Goal: Transaction & Acquisition: Obtain resource

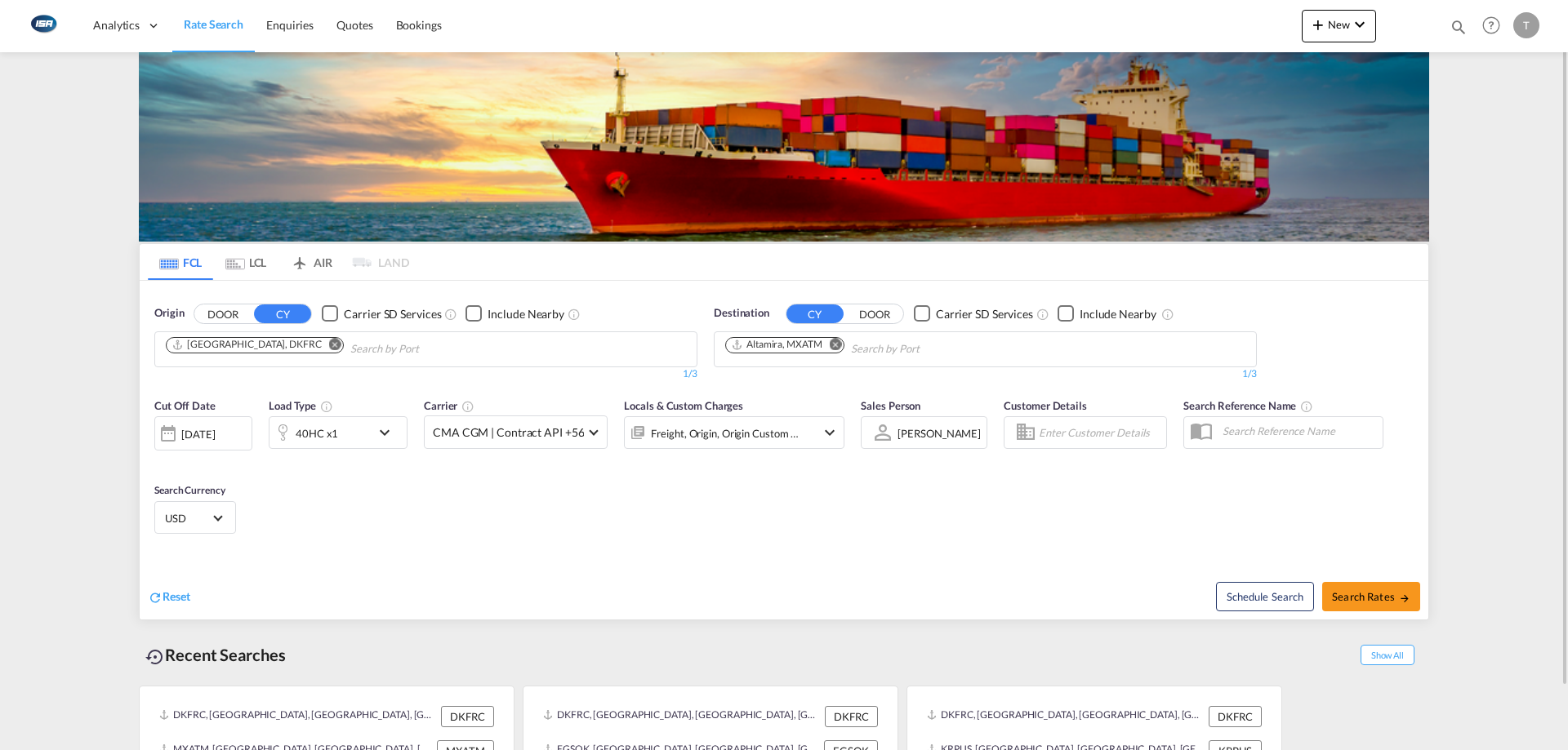
click at [354, 431] on div "40HC x1" at bounding box center [320, 432] width 101 height 32
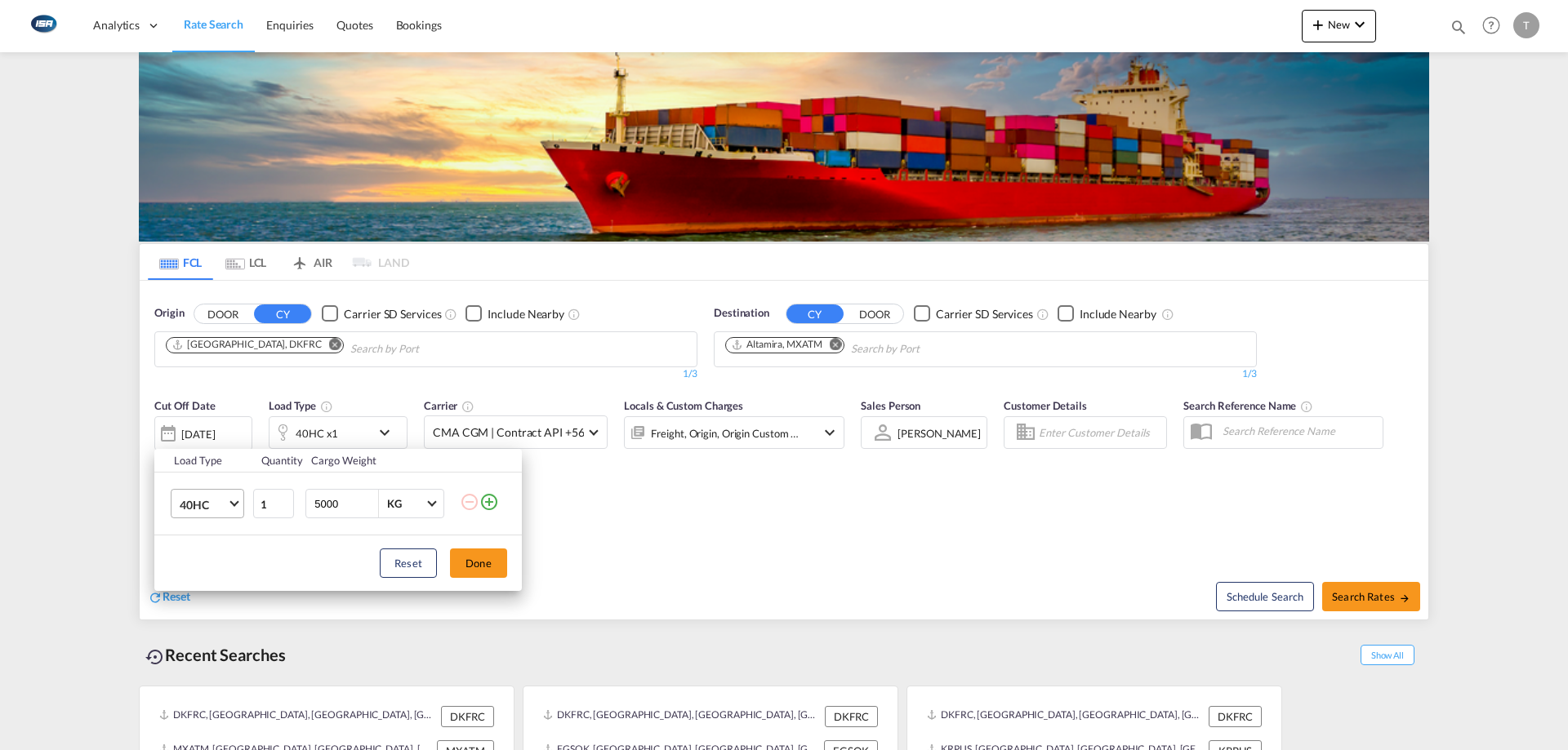
click at [224, 504] on span "40HC" at bounding box center [203, 505] width 47 height 17
click at [202, 437] on md-option "20GP" at bounding box center [222, 426] width 111 height 39
click at [477, 574] on button "Done" at bounding box center [479, 563] width 58 height 30
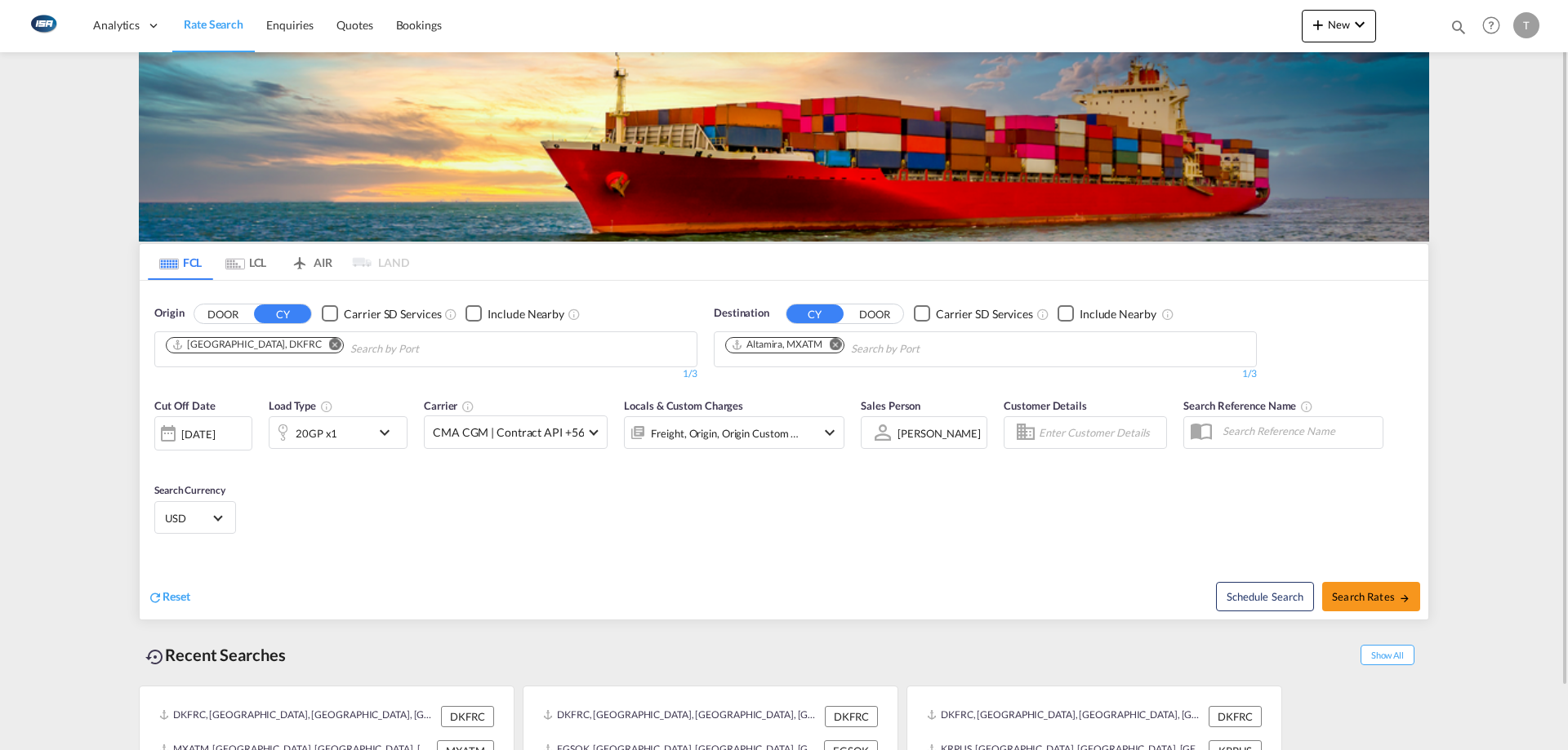
click at [838, 348] on md-icon "Remove" at bounding box center [836, 344] width 12 height 12
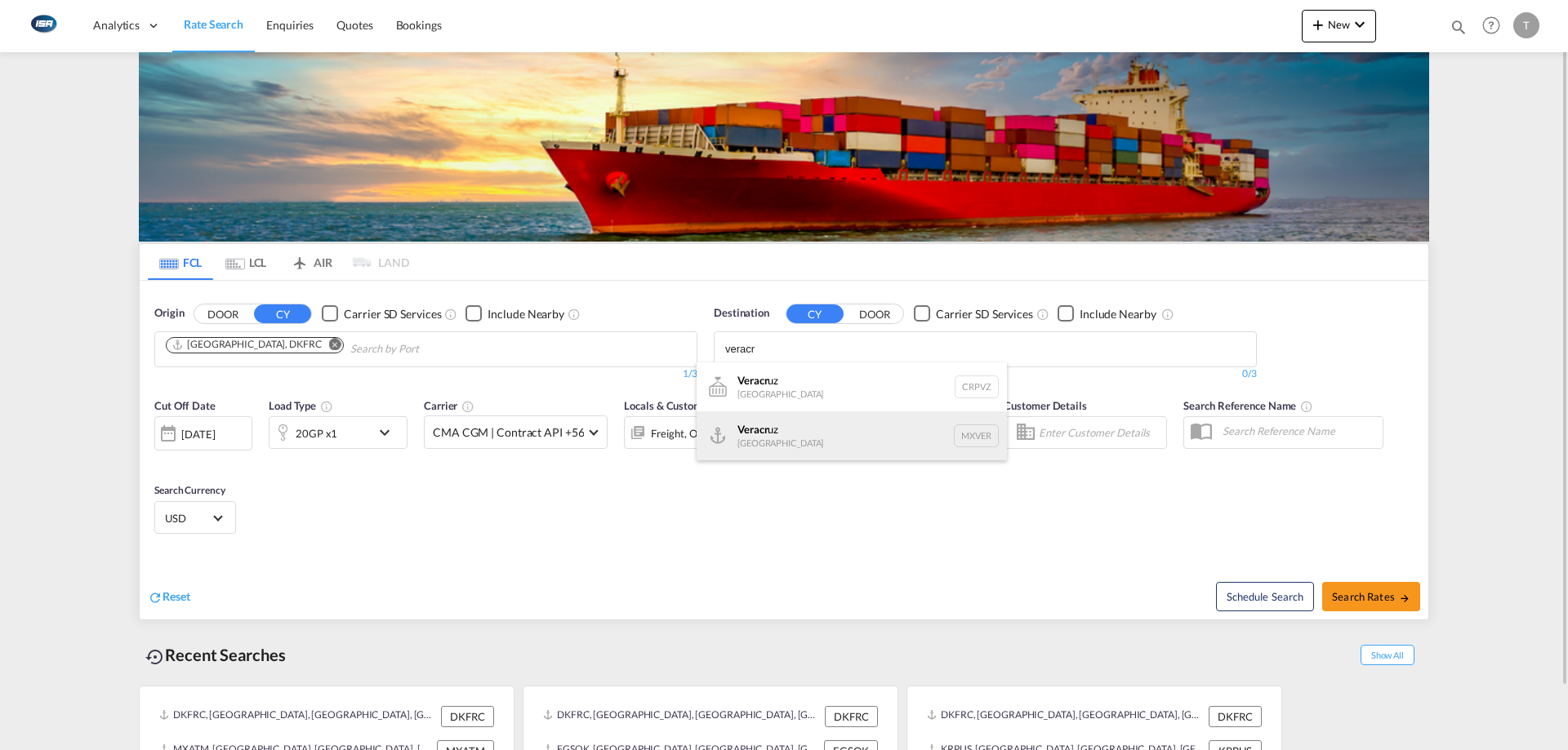
type input "veracr"
drag, startPoint x: 851, startPoint y: 426, endPoint x: 579, endPoint y: 515, distance: 286.2
click at [850, 426] on div "Veracr uz [GEOGRAPHIC_DATA] MXVER" at bounding box center [852, 436] width 311 height 49
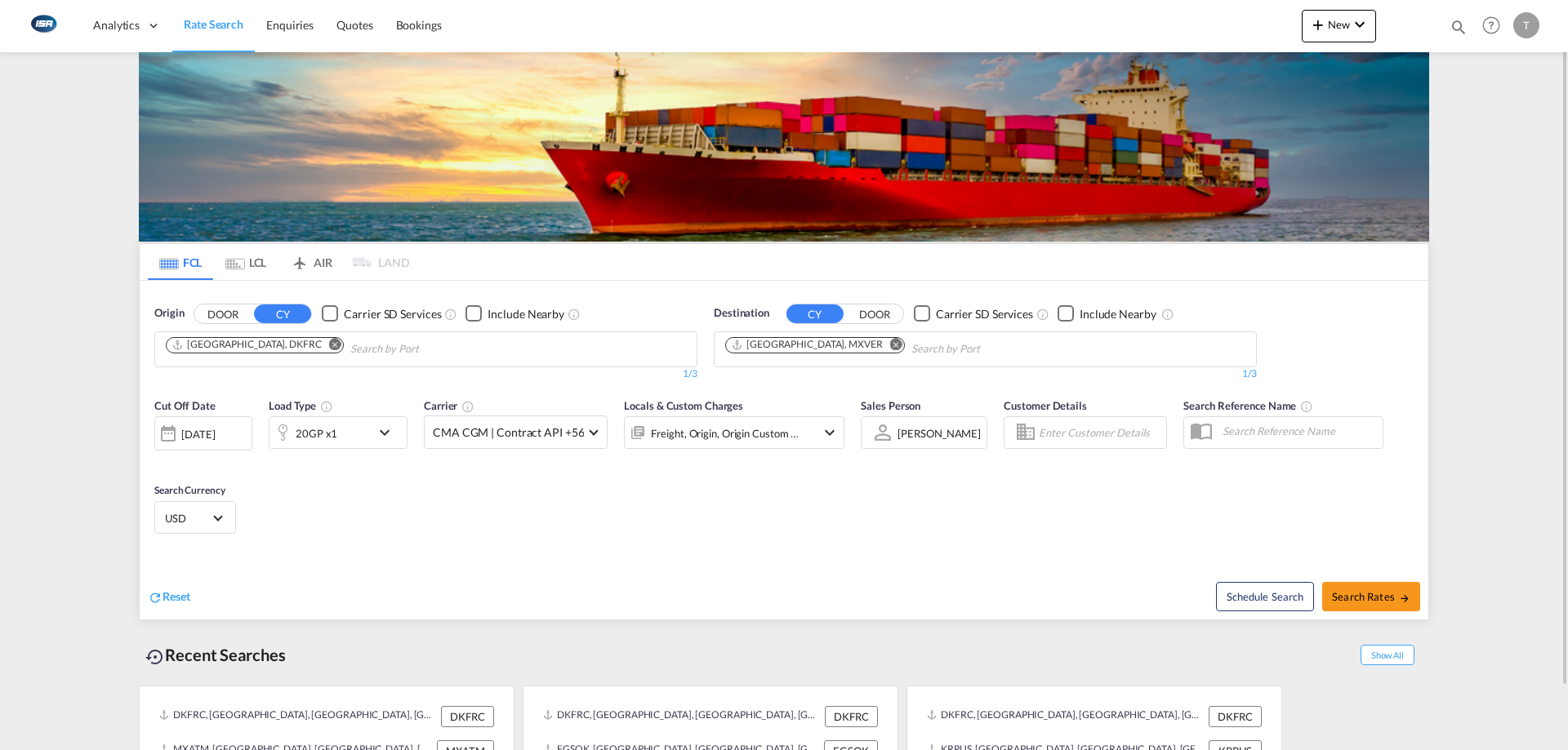
click at [724, 432] on div "Freight, Origin, Origin Custom +1" at bounding box center [725, 433] width 148 height 23
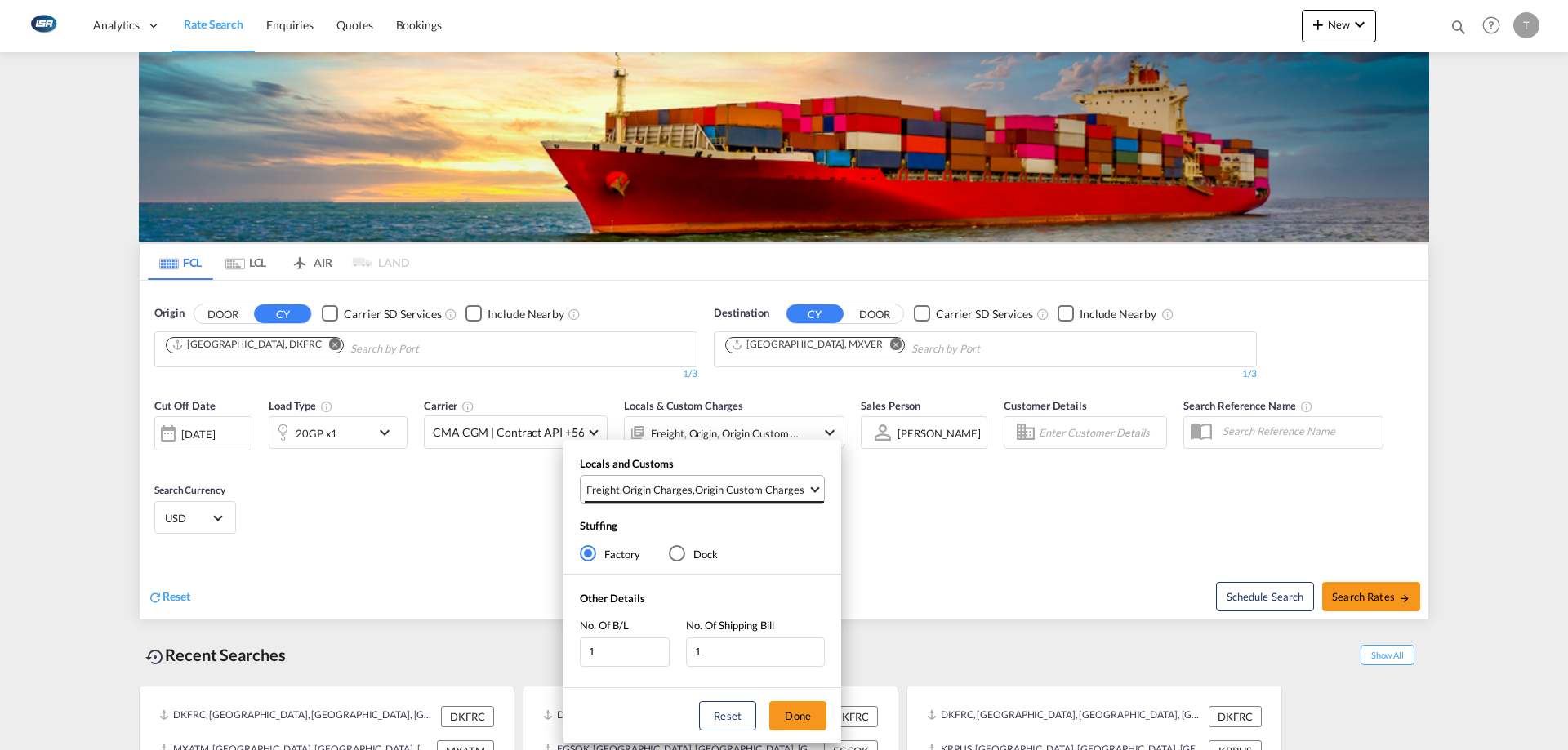
click at [685, 502] on md-select-value "Freight , Origin Charges , Origin Custom Charges" at bounding box center [704, 489] width 239 height 27
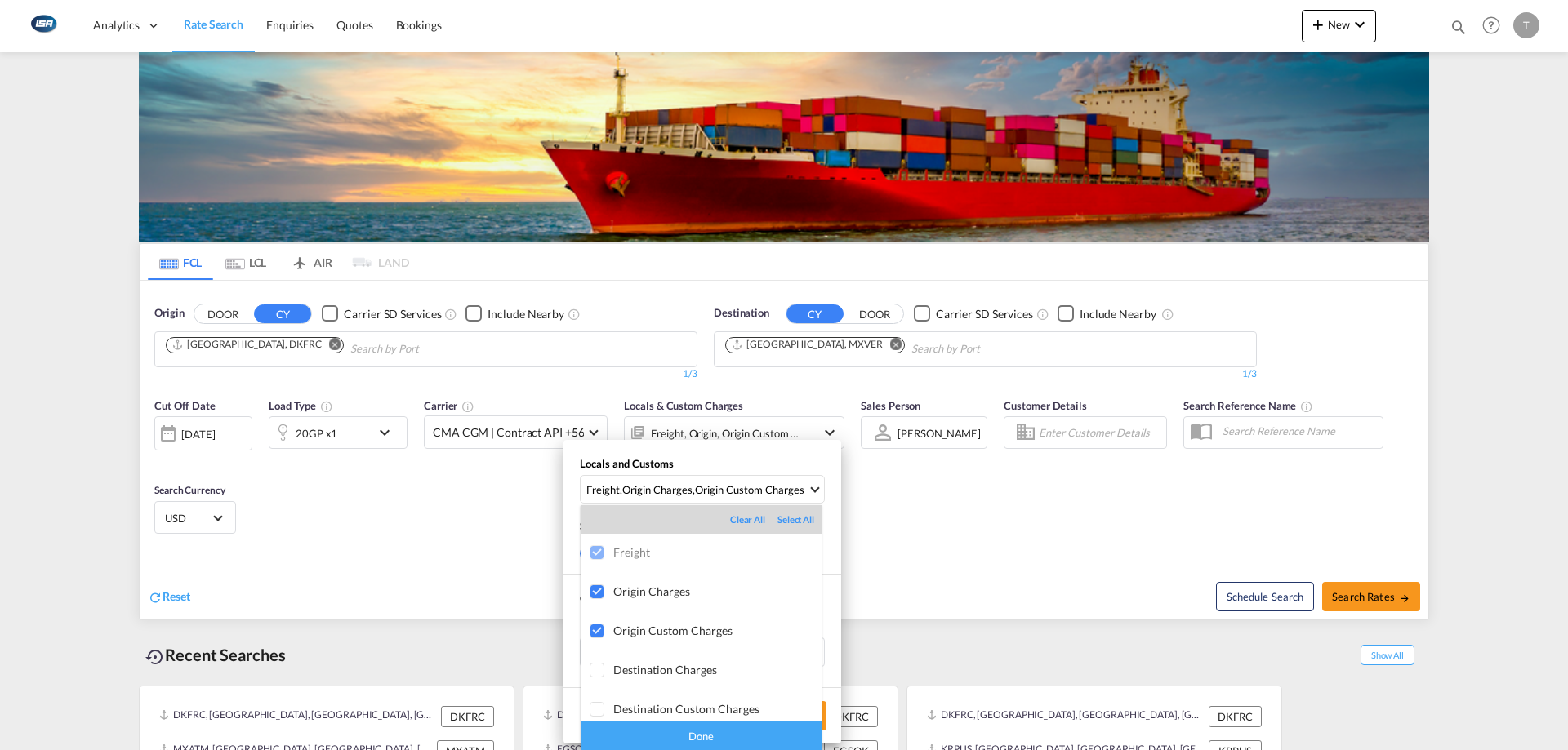
drag, startPoint x: 702, startPoint y: 740, endPoint x: 737, endPoint y: 740, distance: 35.0
click at [703, 740] on div "Done" at bounding box center [701, 735] width 241 height 29
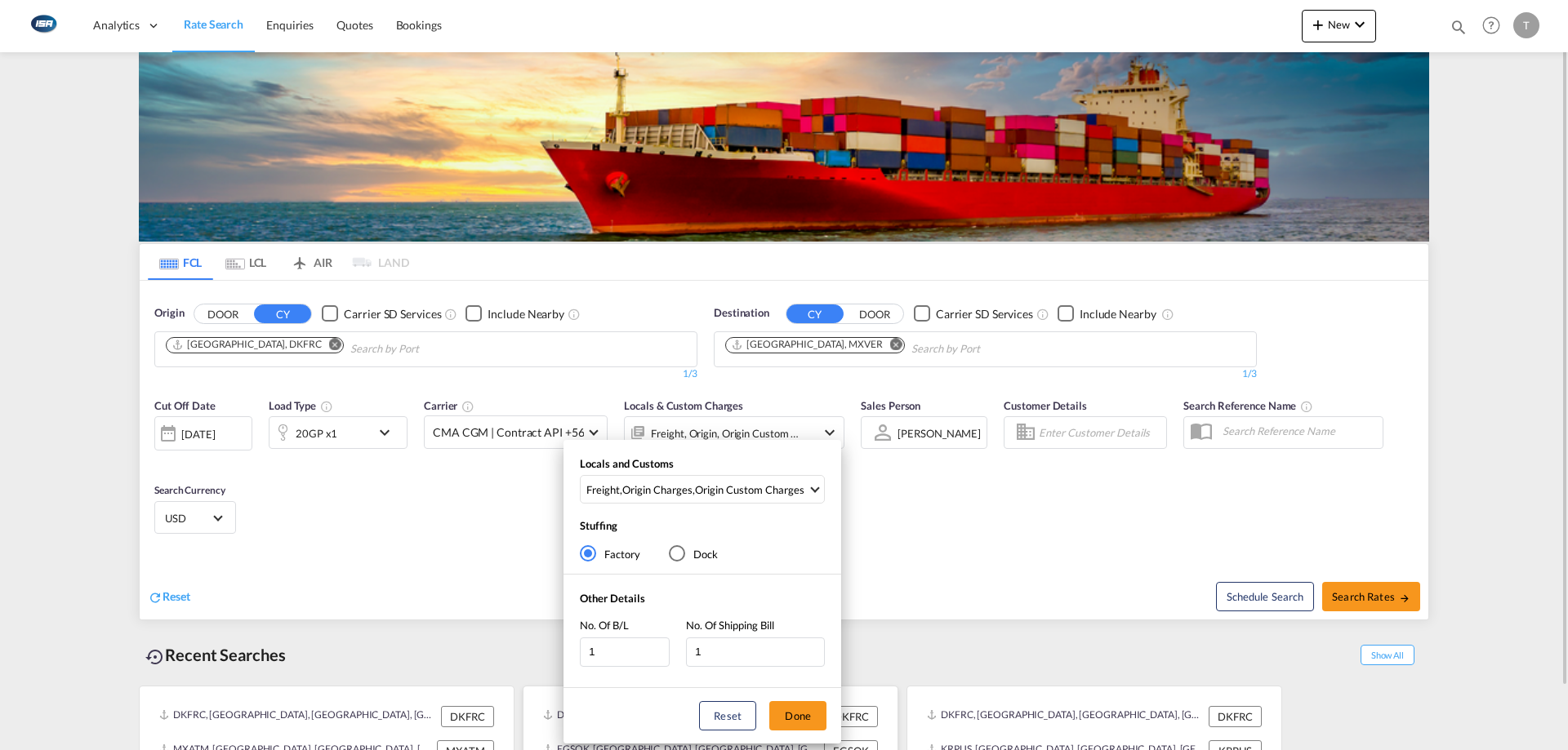
click at [798, 714] on button "Done" at bounding box center [798, 716] width 58 height 30
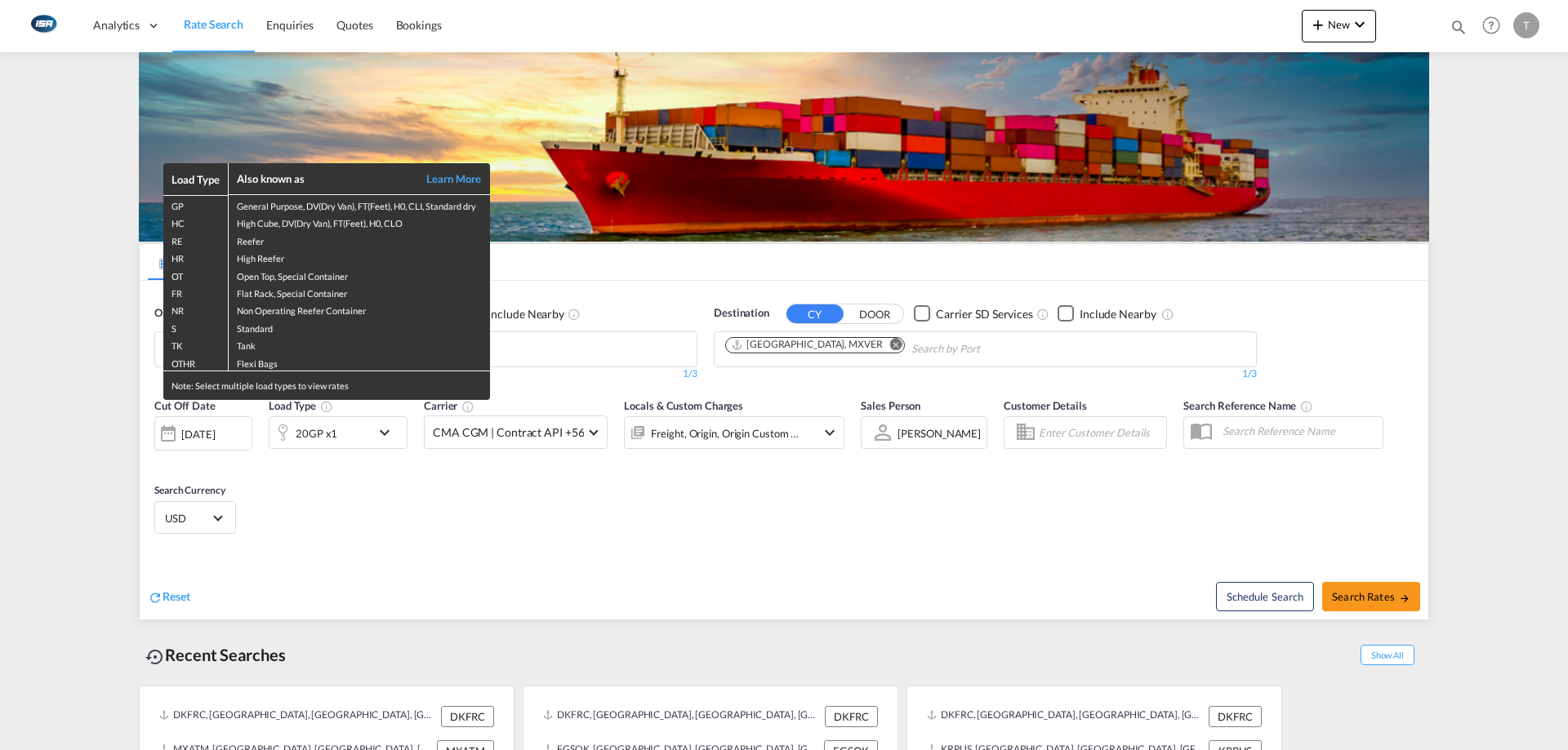
click at [331, 426] on div "Load Type Also known as Learn More GP General Purpose, DV(Dry Van), FT(Feet), H…" at bounding box center [784, 375] width 1568 height 750
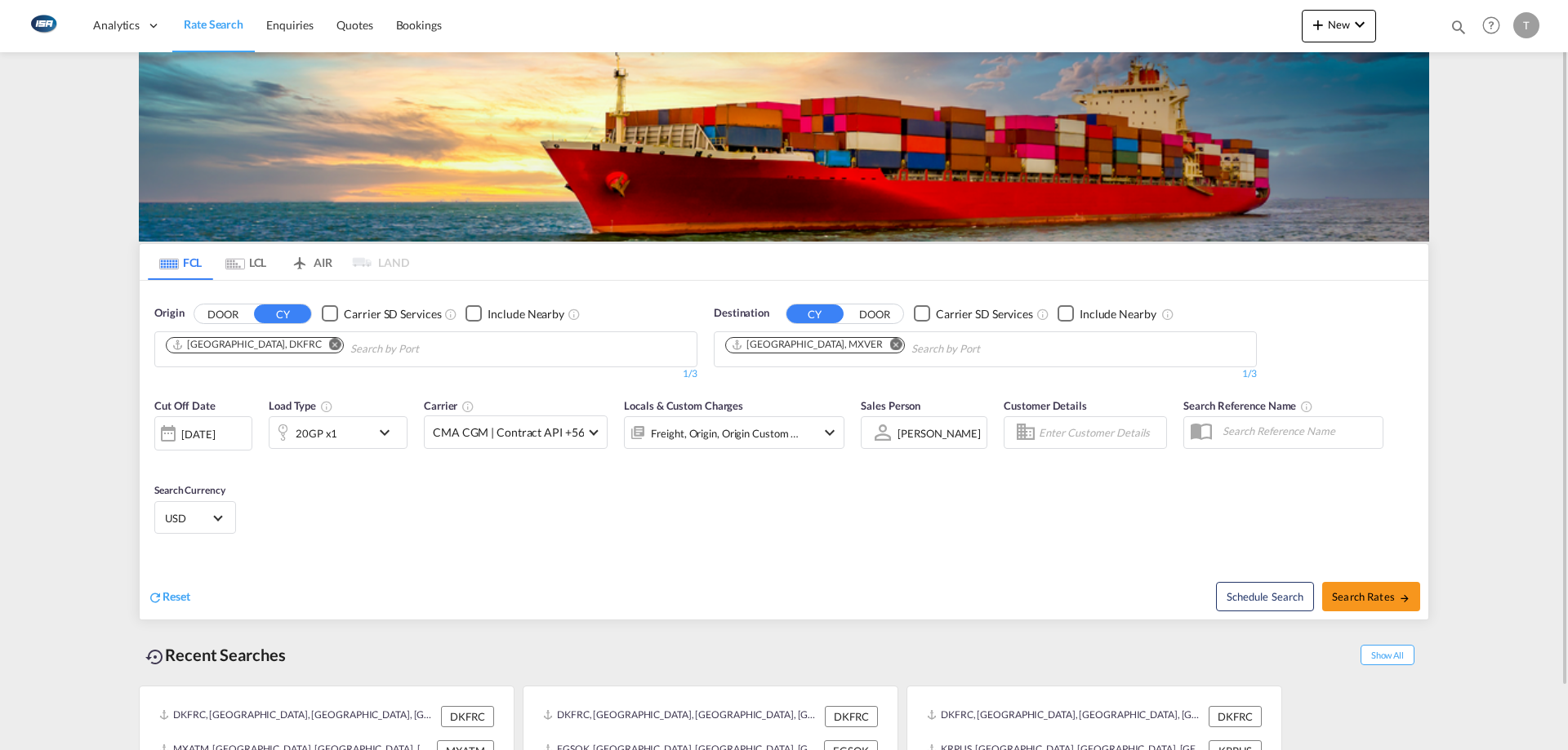
click at [357, 454] on div "Cut Off Date [DATE] [DATE] Load Type 20GP x1 Carrier CMA CGM | Contract API +56…" at bounding box center [499, 432] width 690 height 69
click at [358, 445] on div "20GP x1" at bounding box center [320, 432] width 101 height 32
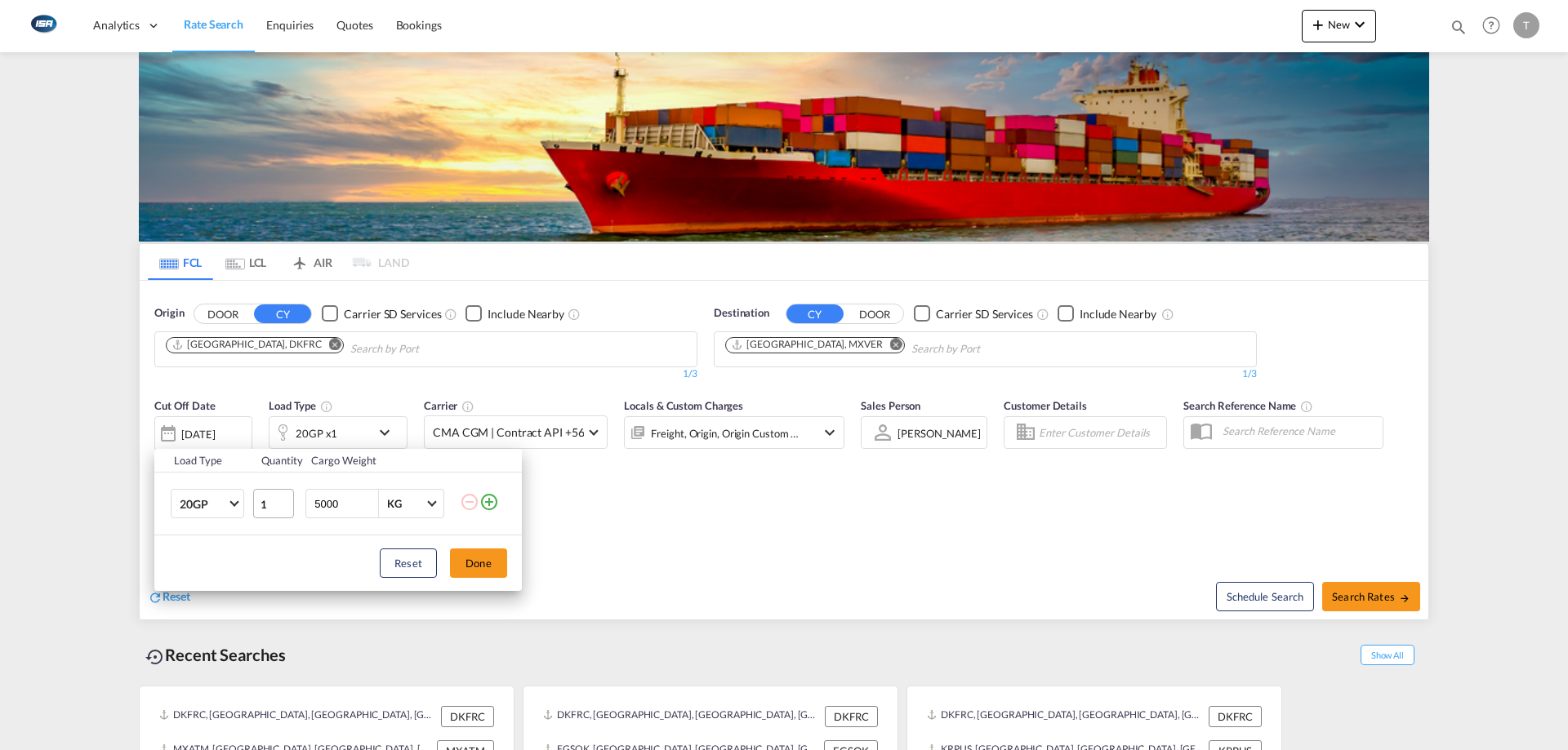
drag, startPoint x: 350, startPoint y: 508, endPoint x: 263, endPoint y: 515, distance: 87.3
click at [264, 514] on tr "20GP 20GP 40GP 40HC 45HC 20RE 40RE 40HR 20OT 40OT 20FR 40FR 40NR 20NR 45S 20TK …" at bounding box center [338, 504] width 367 height 63
type input "11385"
click at [455, 565] on button "Done" at bounding box center [479, 563] width 58 height 30
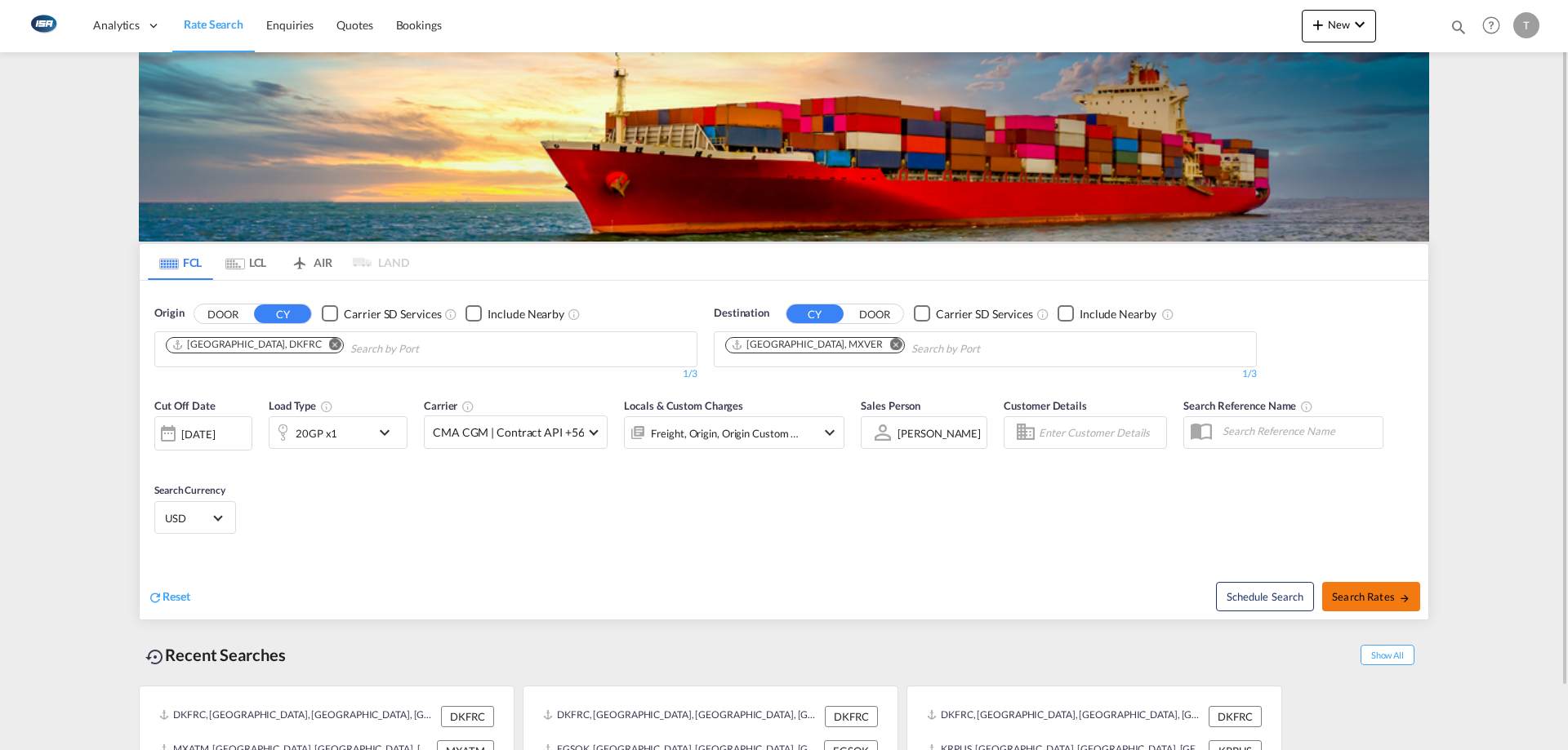
click at [1368, 604] on button "Search Rates" at bounding box center [1371, 597] width 98 height 30
type input "DKFRC to MXVER / [DATE]"
